Goal: Task Accomplishment & Management: Use online tool/utility

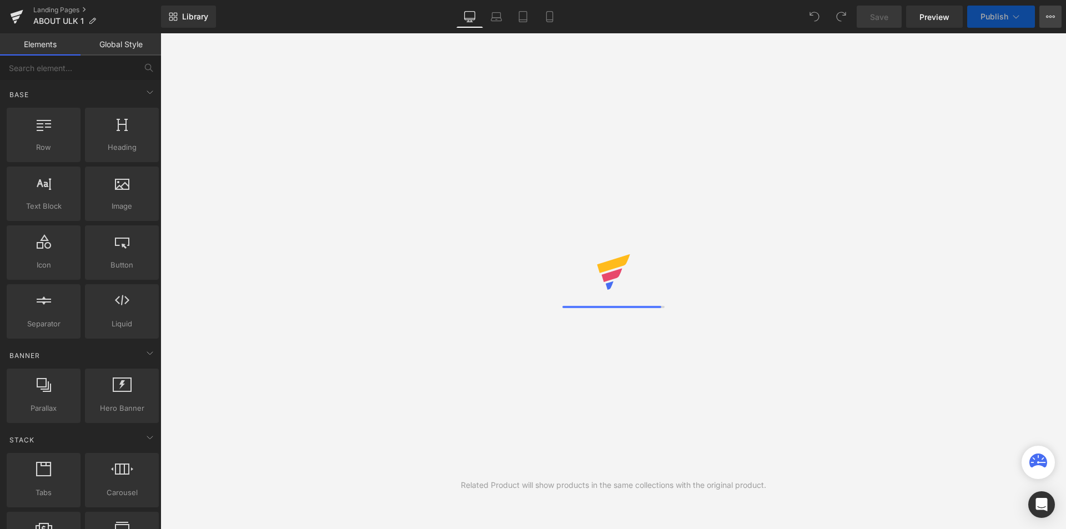
click at [1049, 18] on icon at bounding box center [1050, 16] width 9 height 9
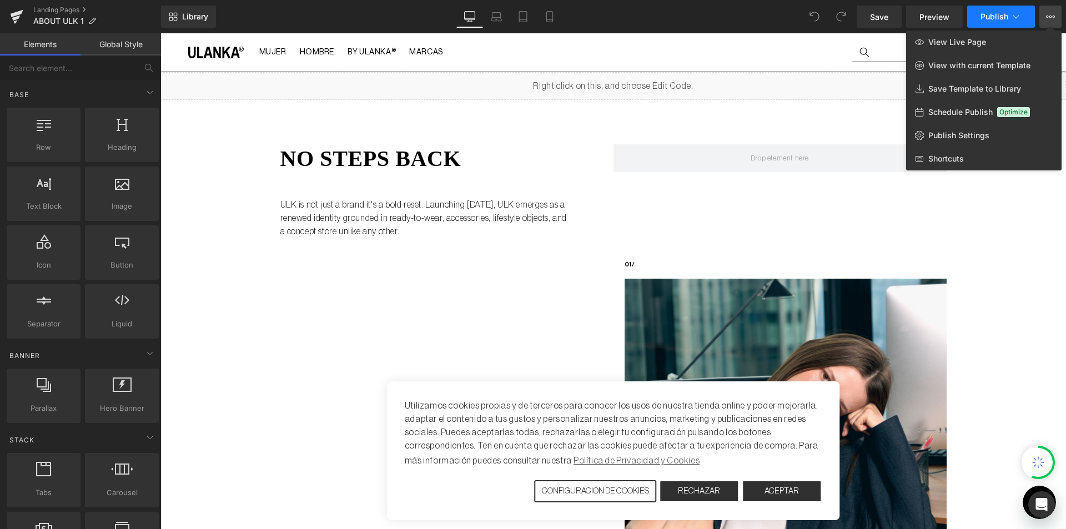
click at [1022, 18] on button "Publish" at bounding box center [1001, 17] width 68 height 22
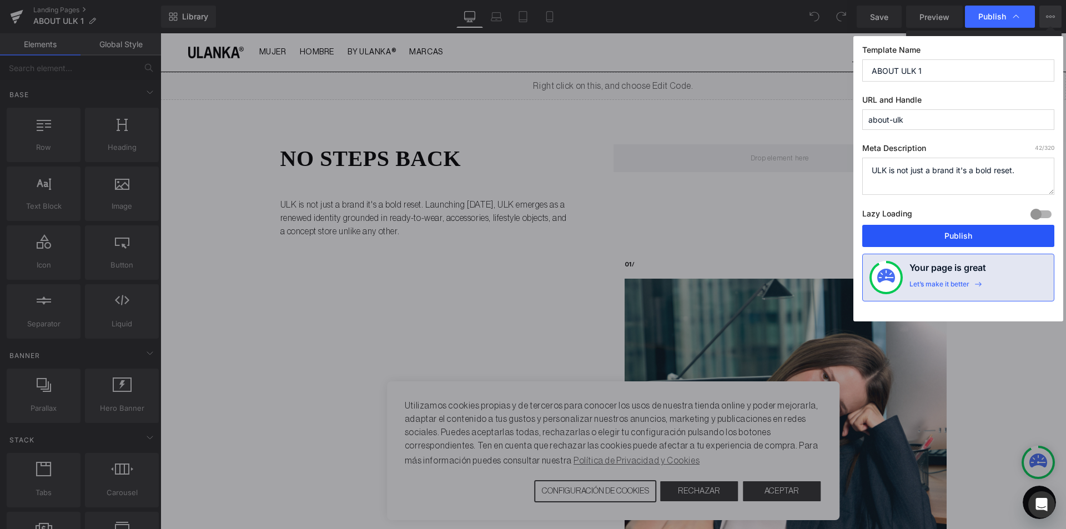
click at [963, 235] on button "Publish" at bounding box center [958, 236] width 192 height 22
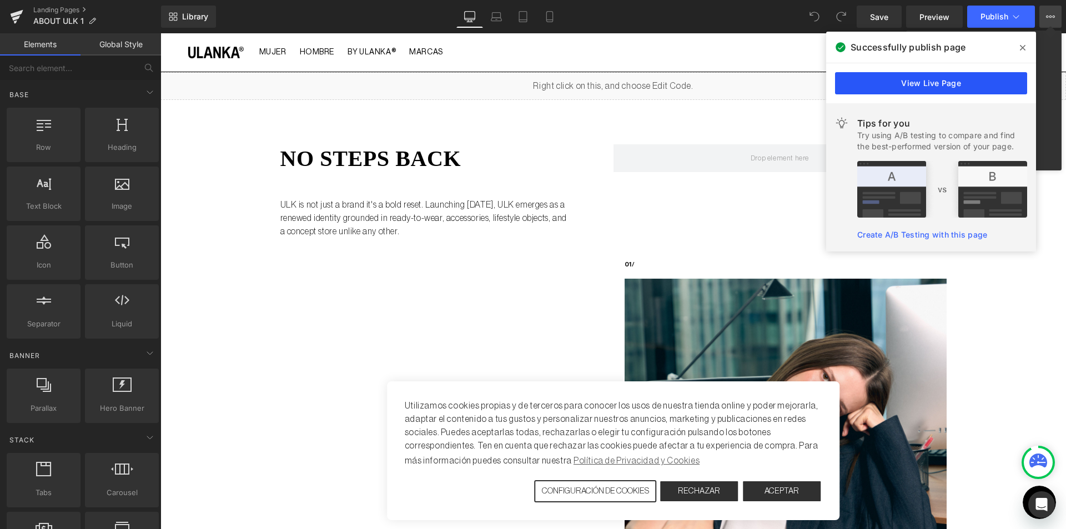
click at [989, 81] on link "View Live Page" at bounding box center [931, 83] width 192 height 22
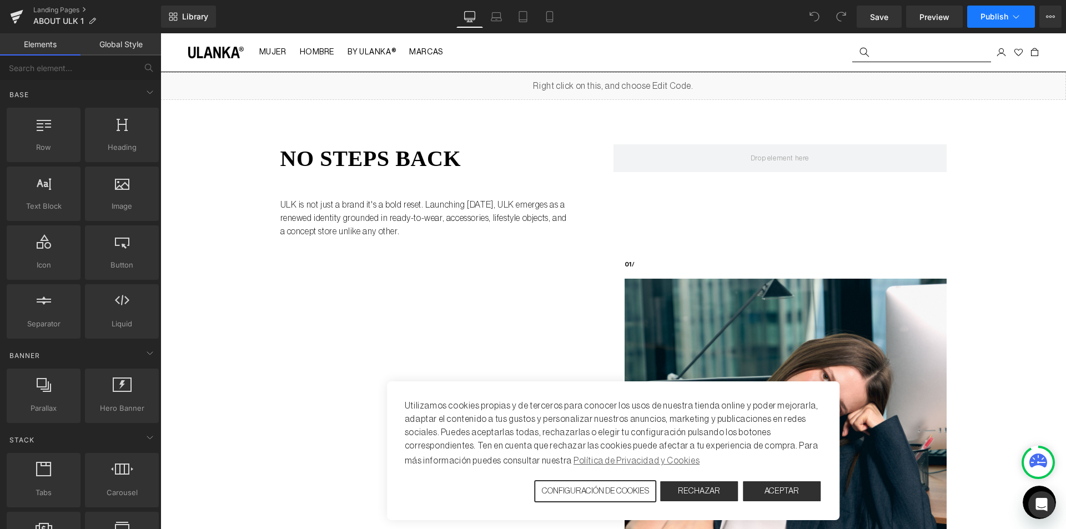
click at [1023, 22] on button "Publish" at bounding box center [1001, 17] width 68 height 22
click at [1049, 14] on icon at bounding box center [1050, 16] width 9 height 9
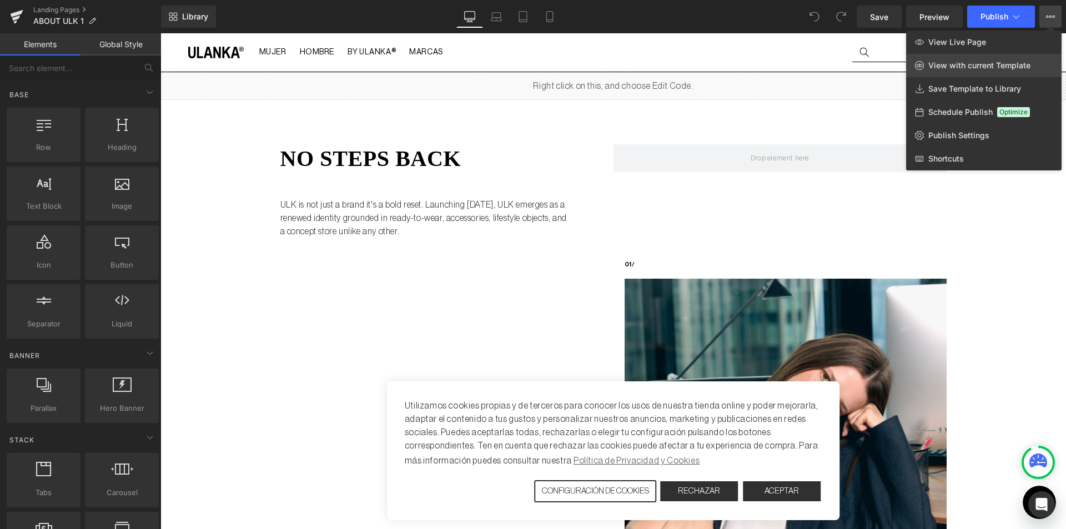
click at [999, 71] on link "View with current Template" at bounding box center [983, 65] width 155 height 23
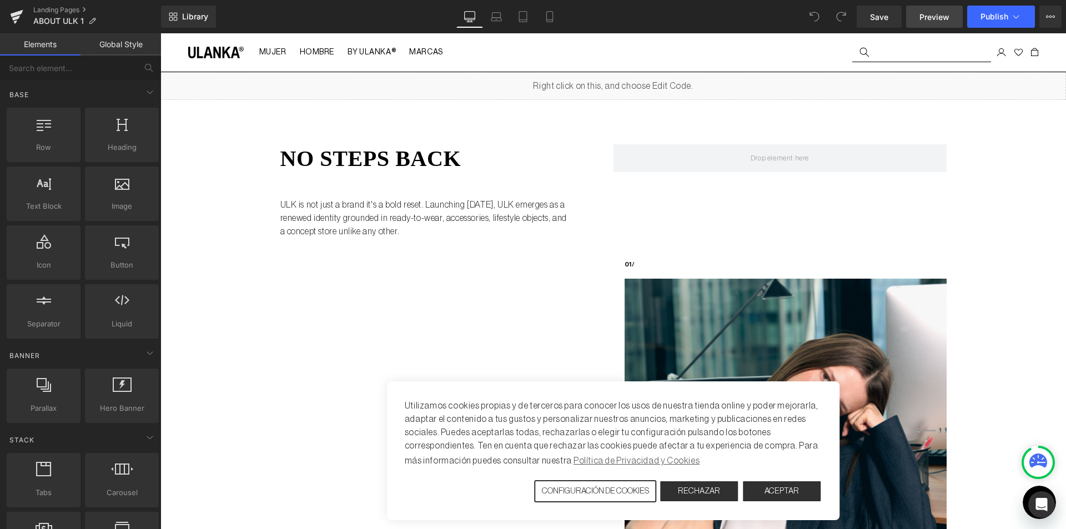
click at [932, 21] on span "Preview" at bounding box center [934, 17] width 30 height 12
click at [1049, 17] on icon at bounding box center [1050, 16] width 9 height 9
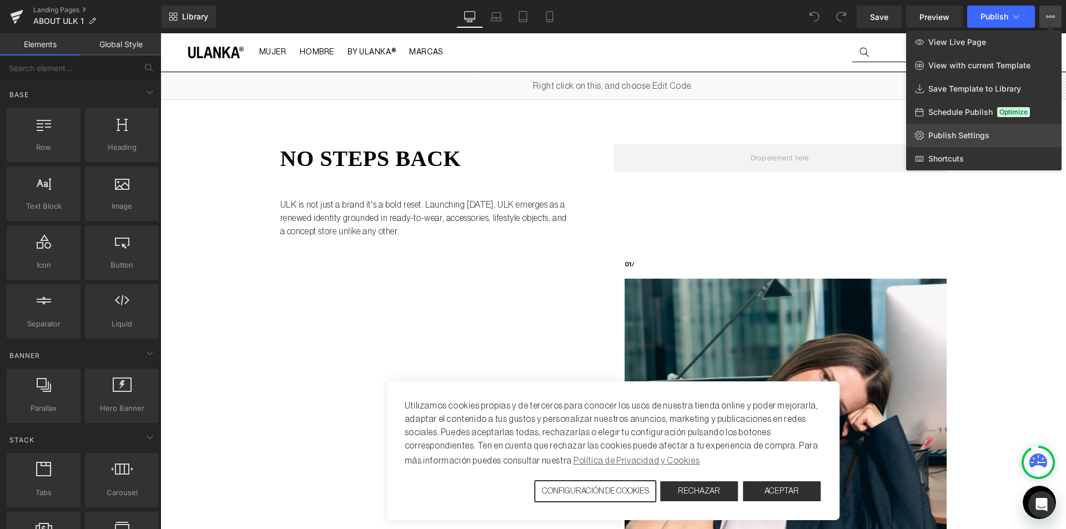
click at [970, 138] on span "Publish Settings" at bounding box center [958, 135] width 61 height 10
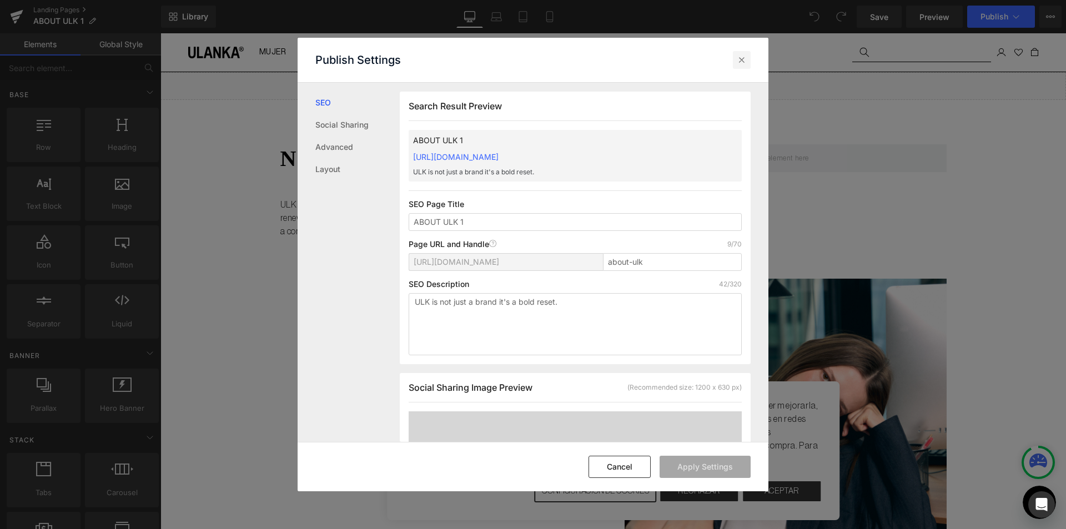
click at [745, 63] on icon at bounding box center [741, 59] width 11 height 11
